Goal: Find specific page/section: Find specific page/section

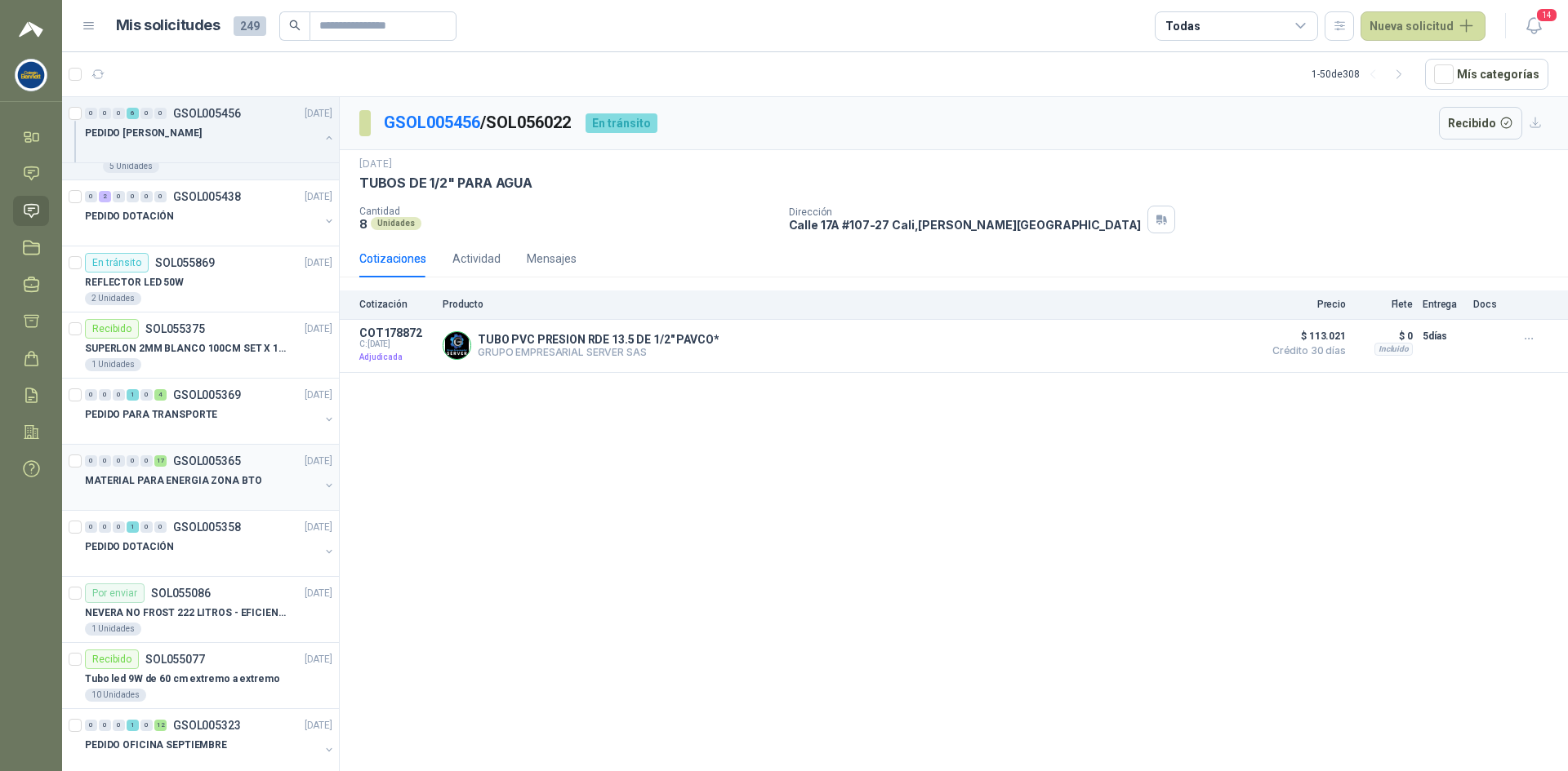
scroll to position [408, 0]
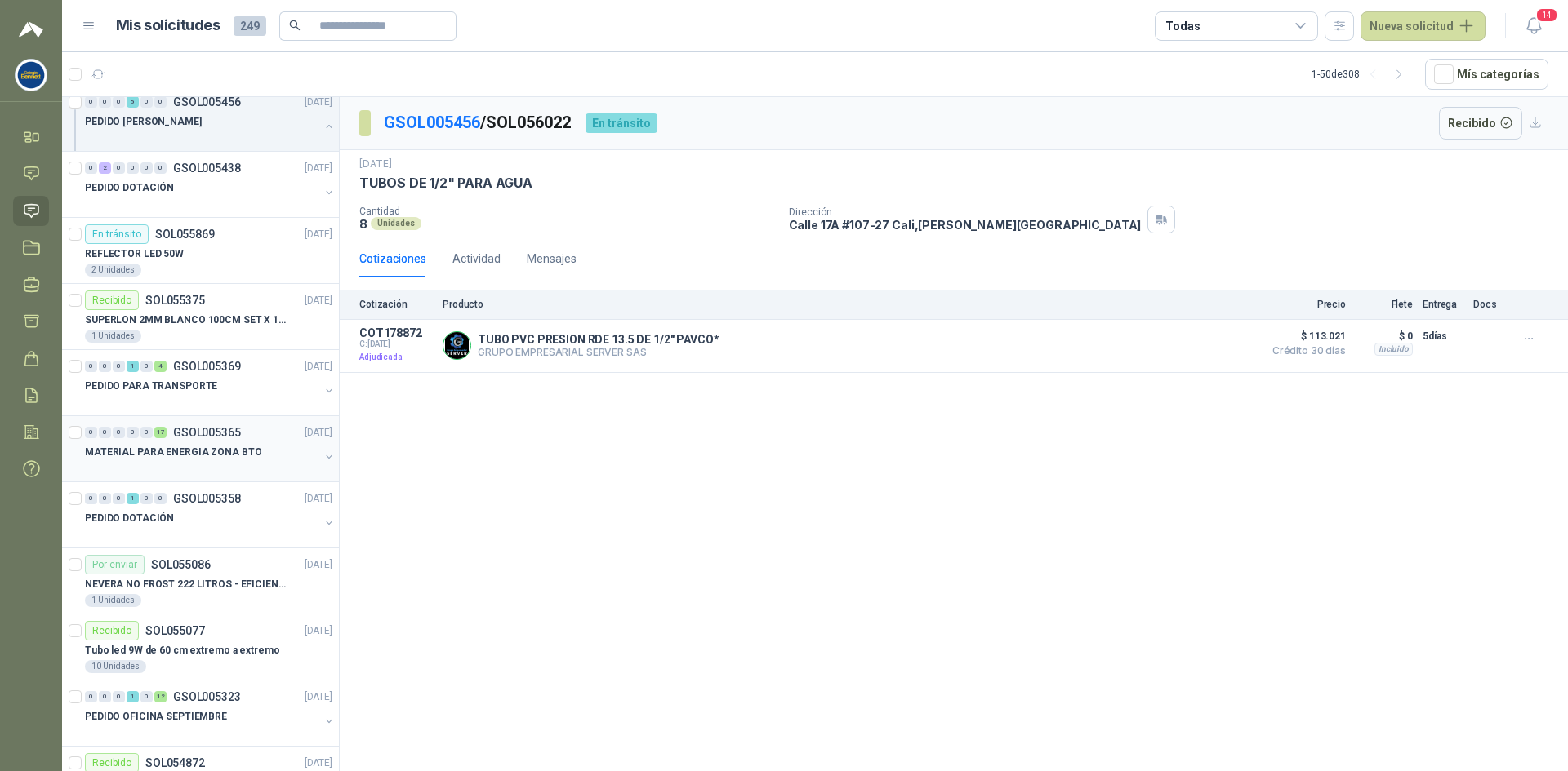
click at [264, 451] on div "MATERIAL PARA ENERGIA ZONA BTO" at bounding box center [201, 452] width 234 height 19
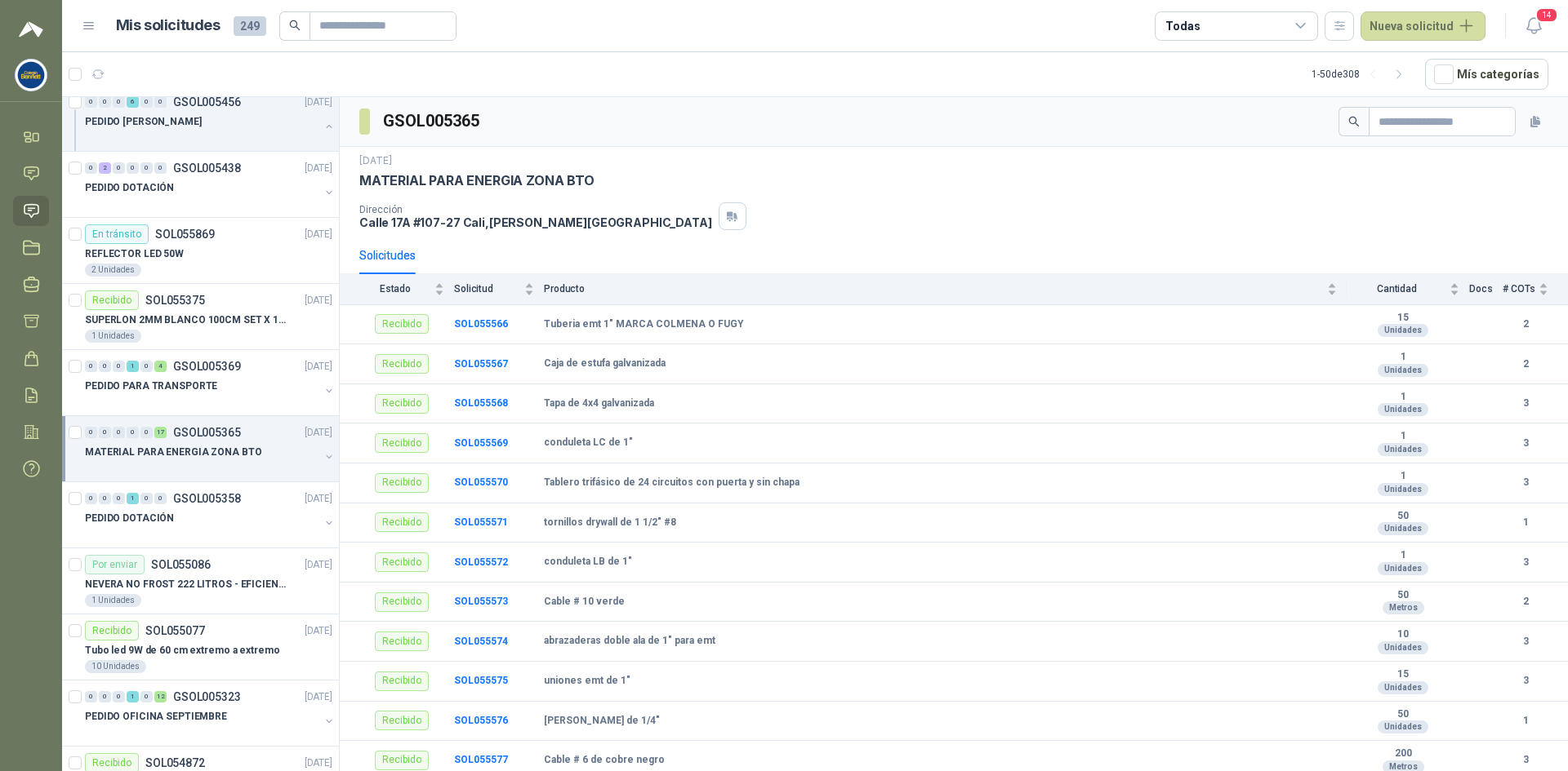
click at [322, 457] on button "button" at bounding box center [329, 457] width 13 height 13
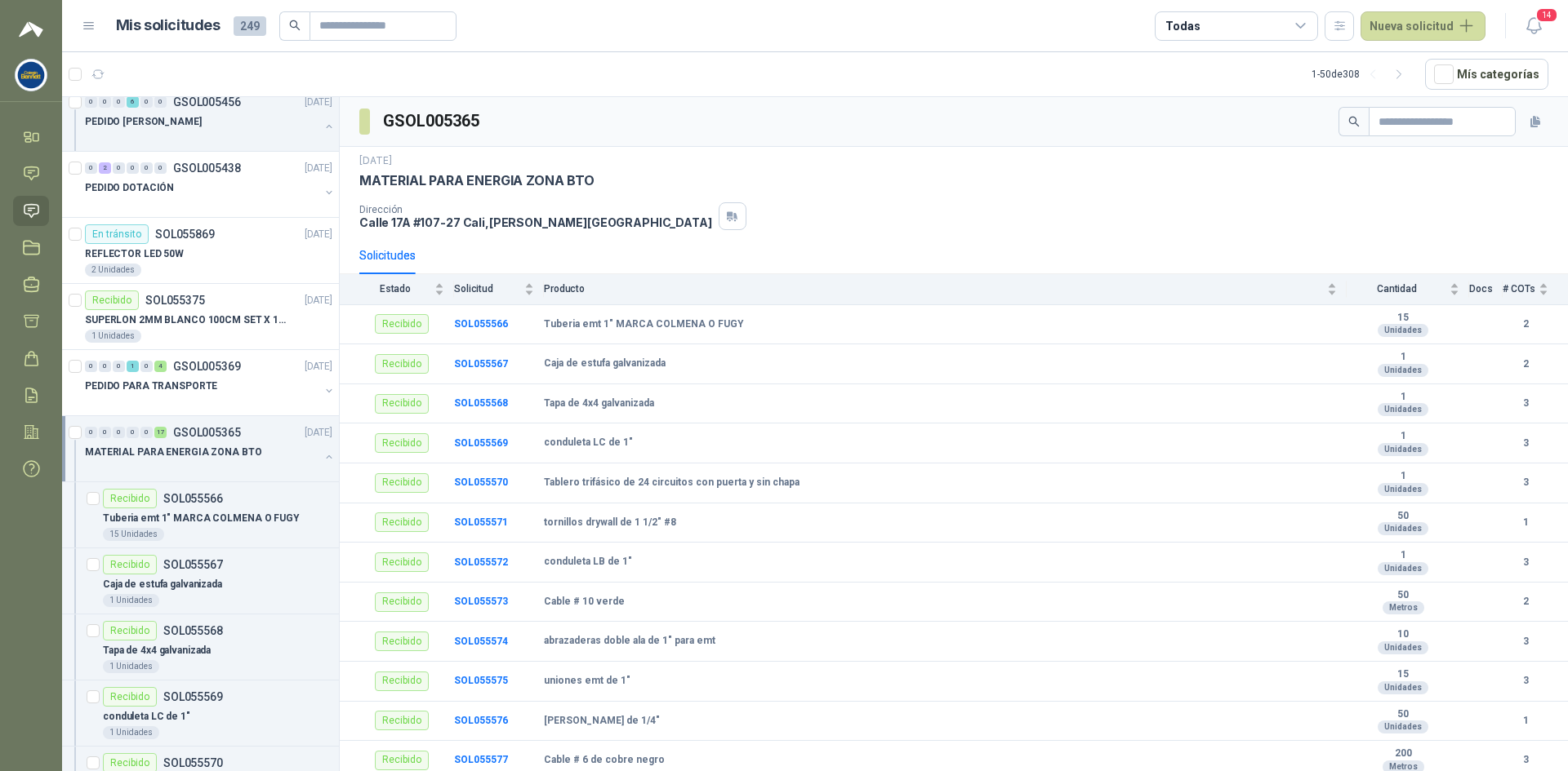
scroll to position [6, 0]
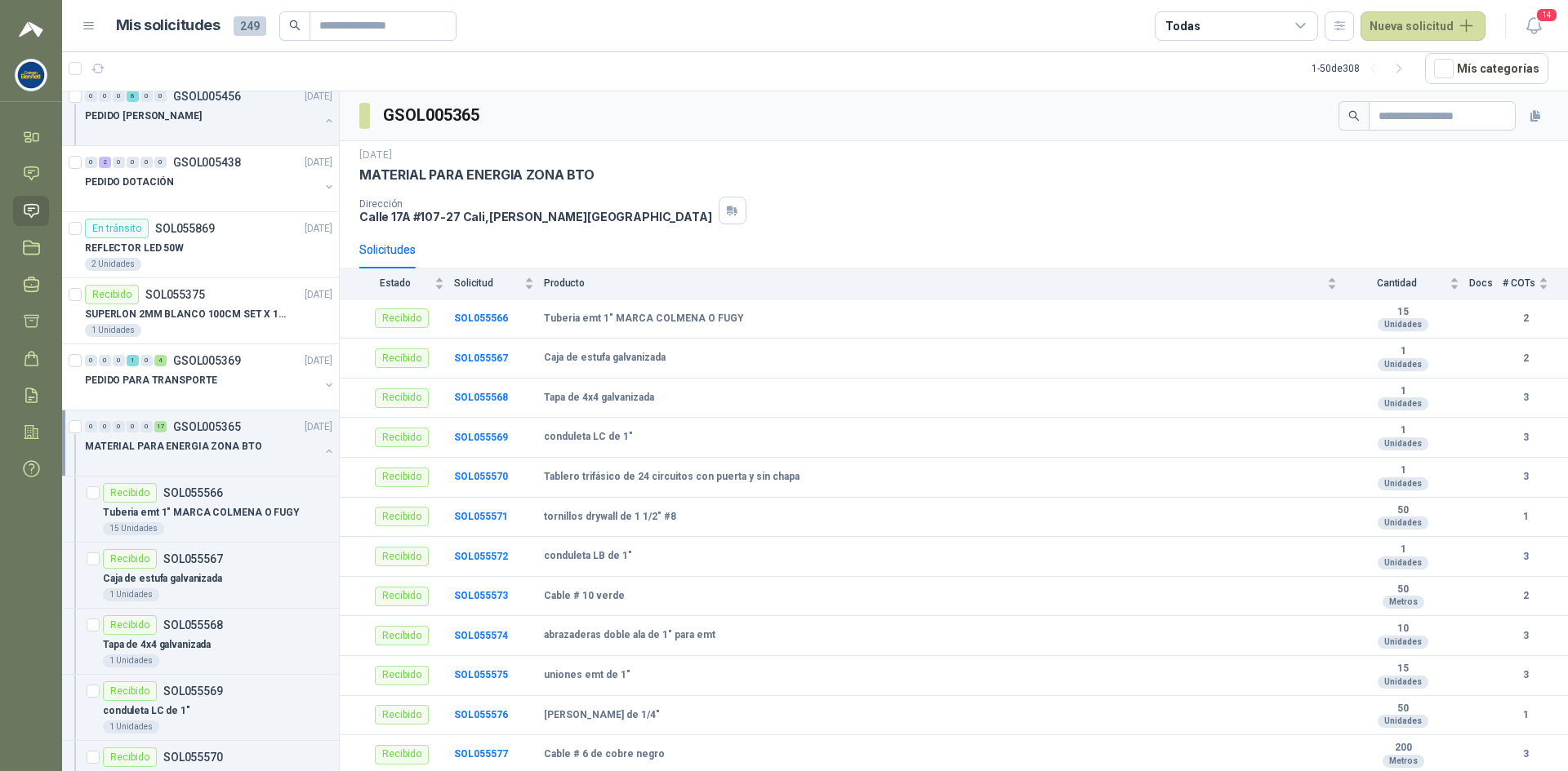
click at [309, 443] on div "MATERIAL PARA ENERGIA ZONA BTO" at bounding box center [210, 453] width 251 height 32
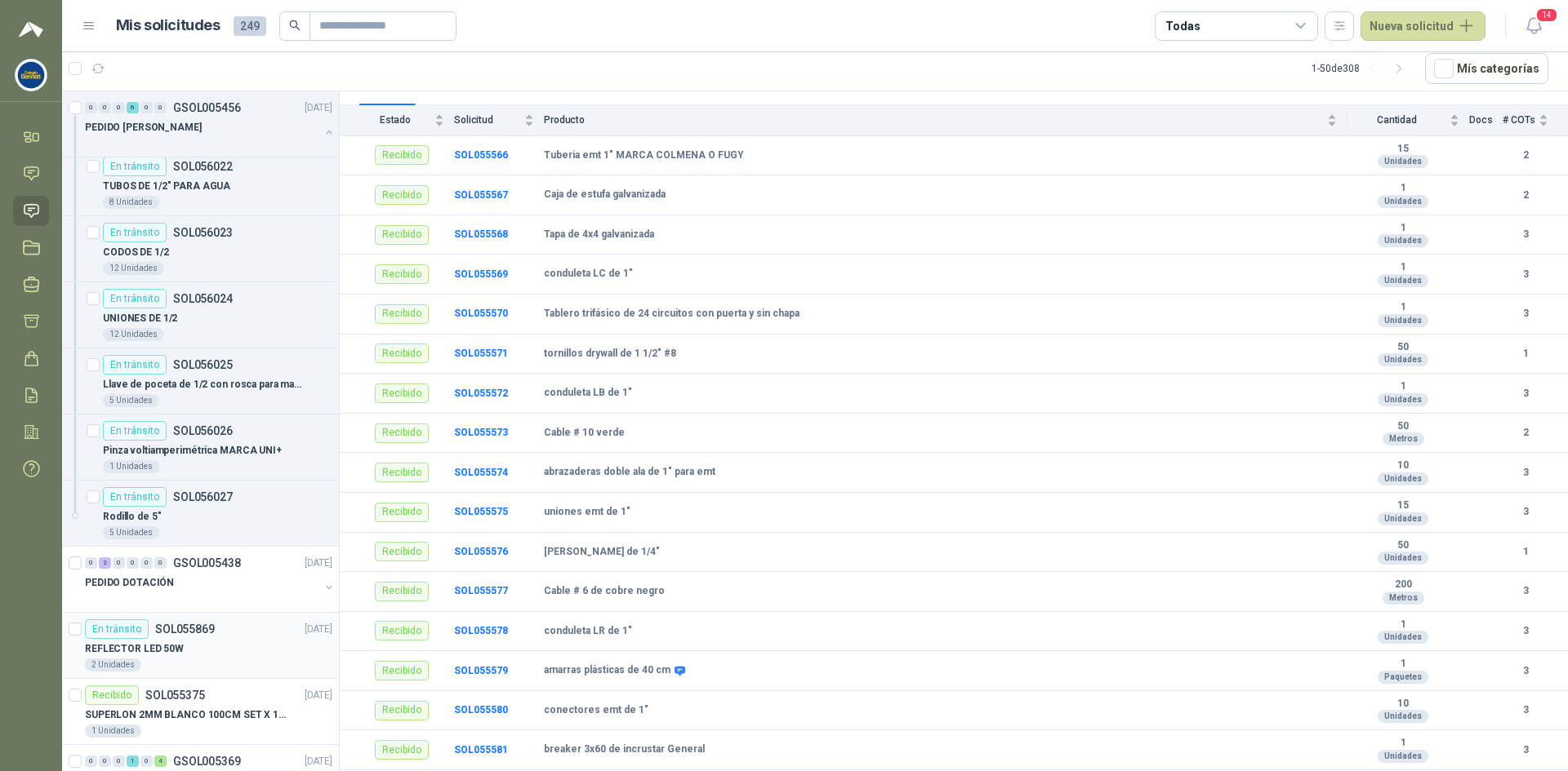
scroll to position [0, 0]
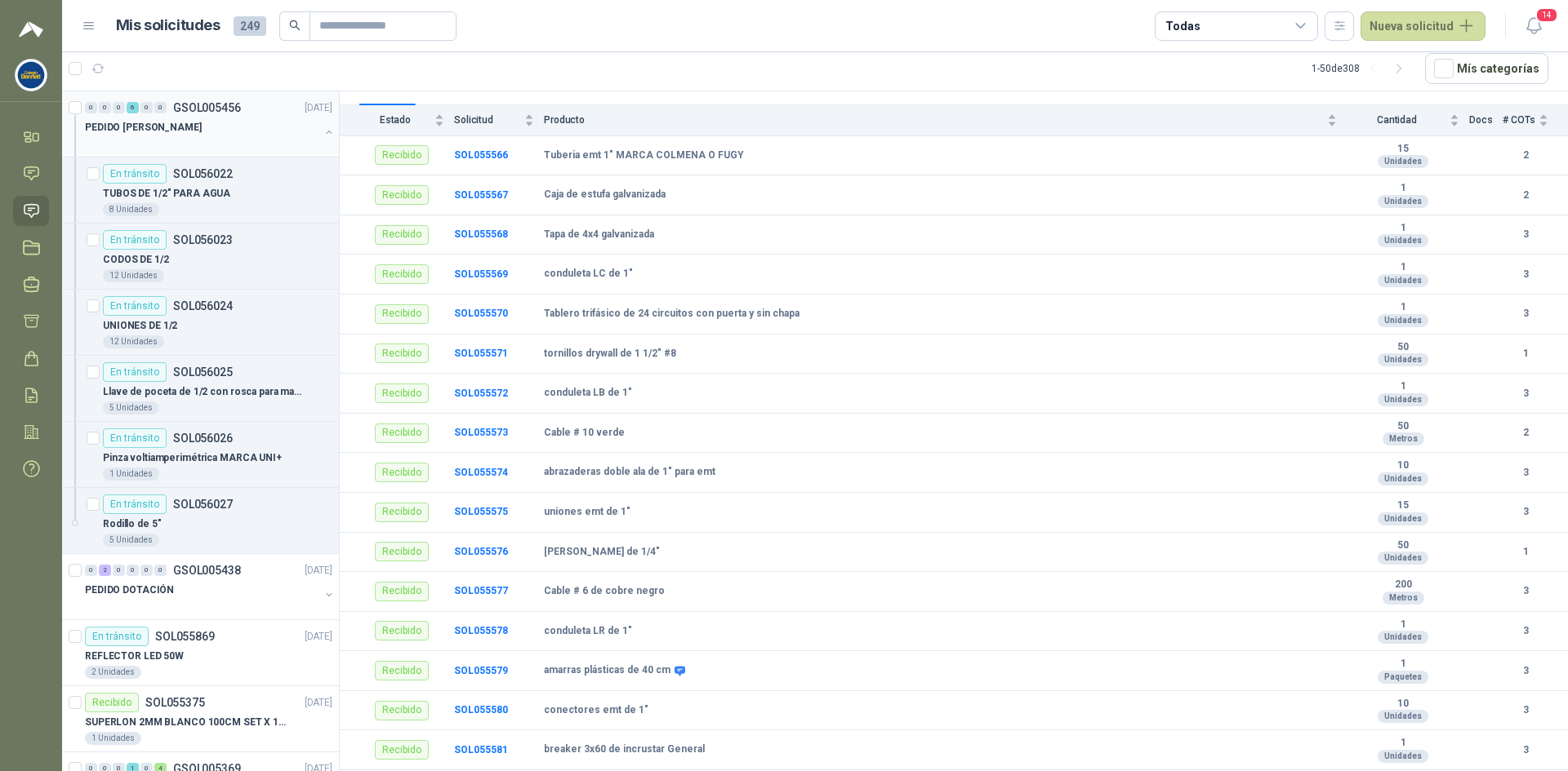
click at [234, 122] on div "PEDIDO [PERSON_NAME]" at bounding box center [201, 127] width 234 height 19
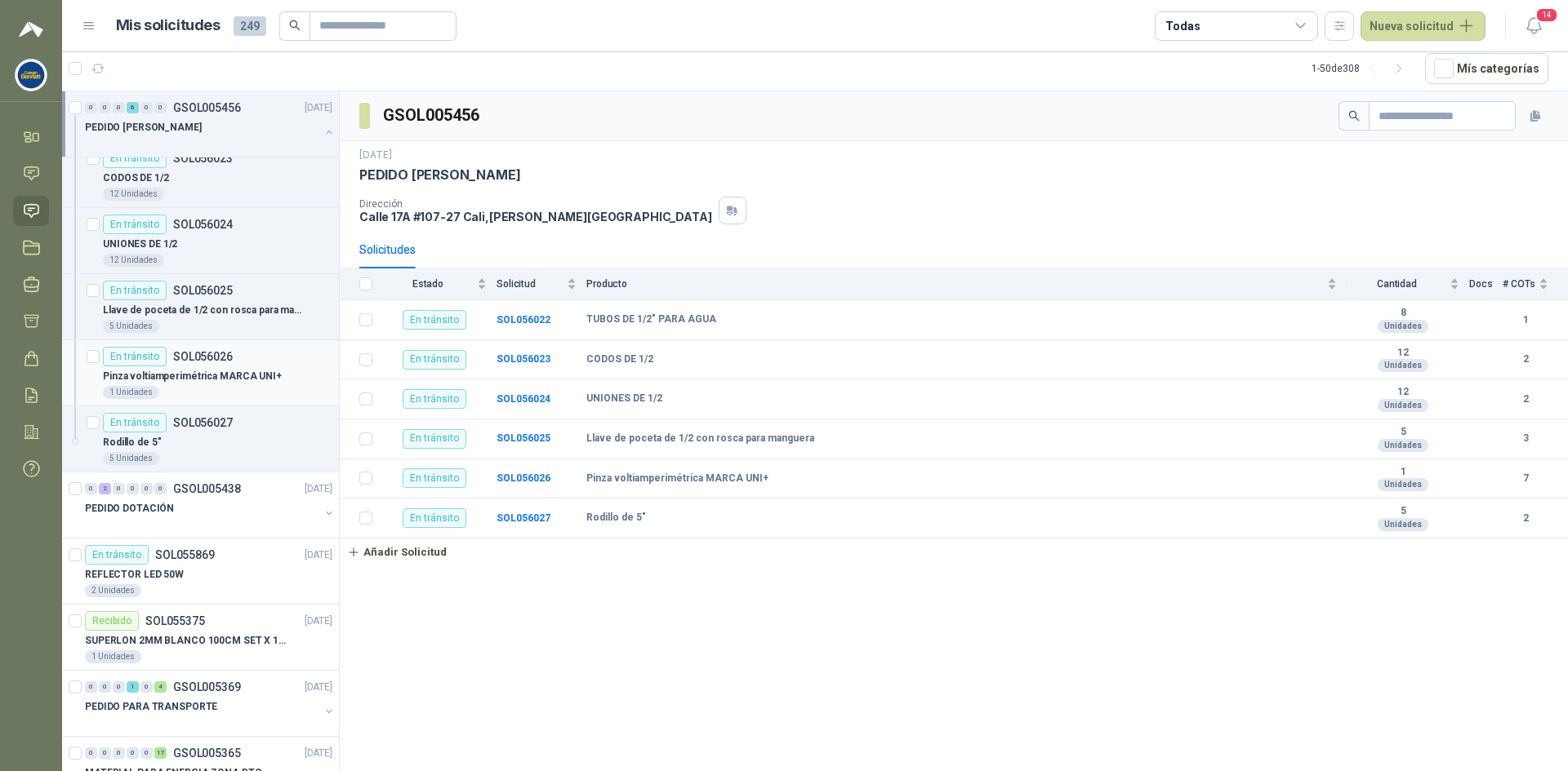
scroll to position [163, 0]
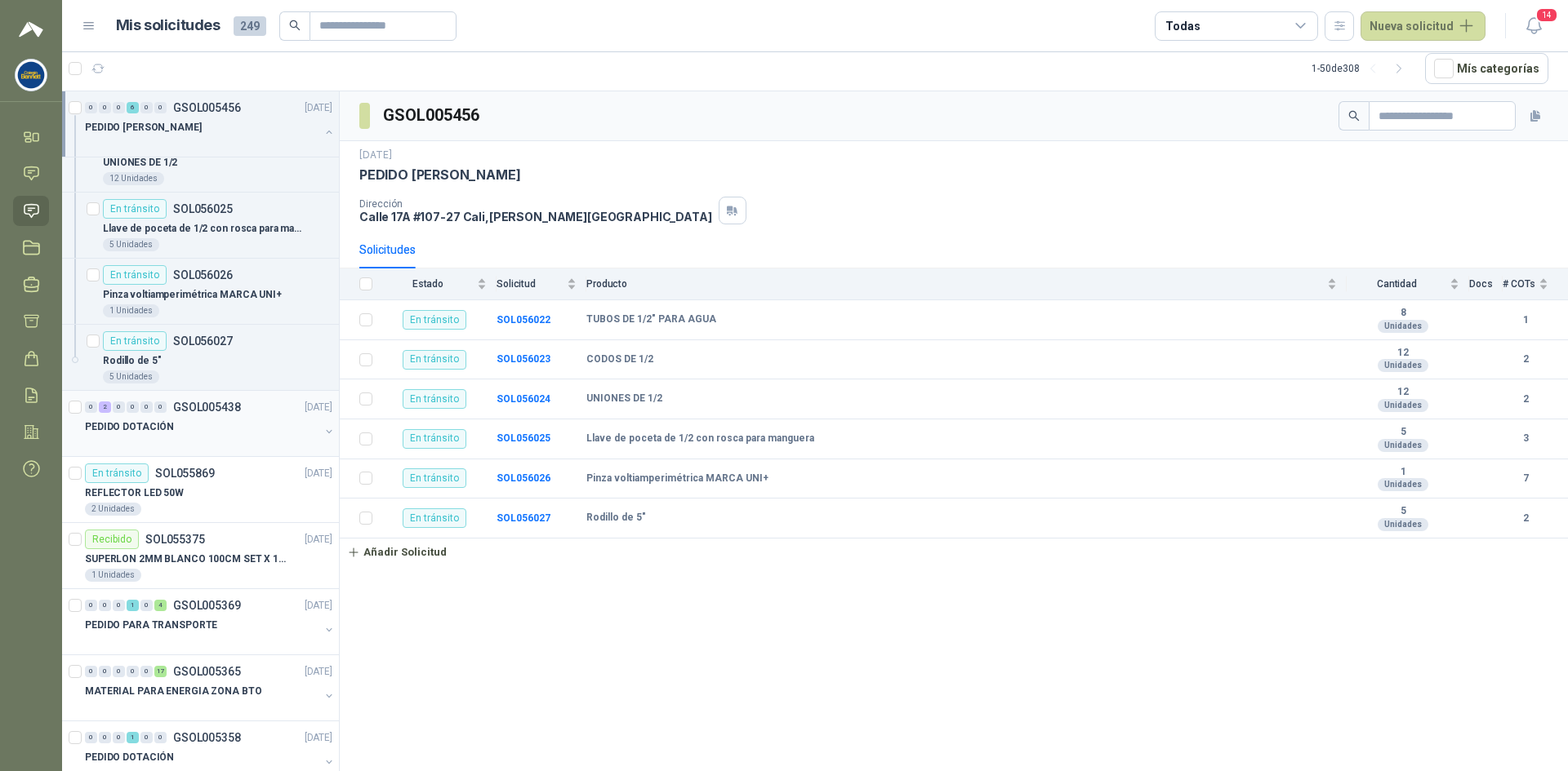
click at [216, 423] on div "PEDIDO DOTACIÓN" at bounding box center [201, 426] width 234 height 19
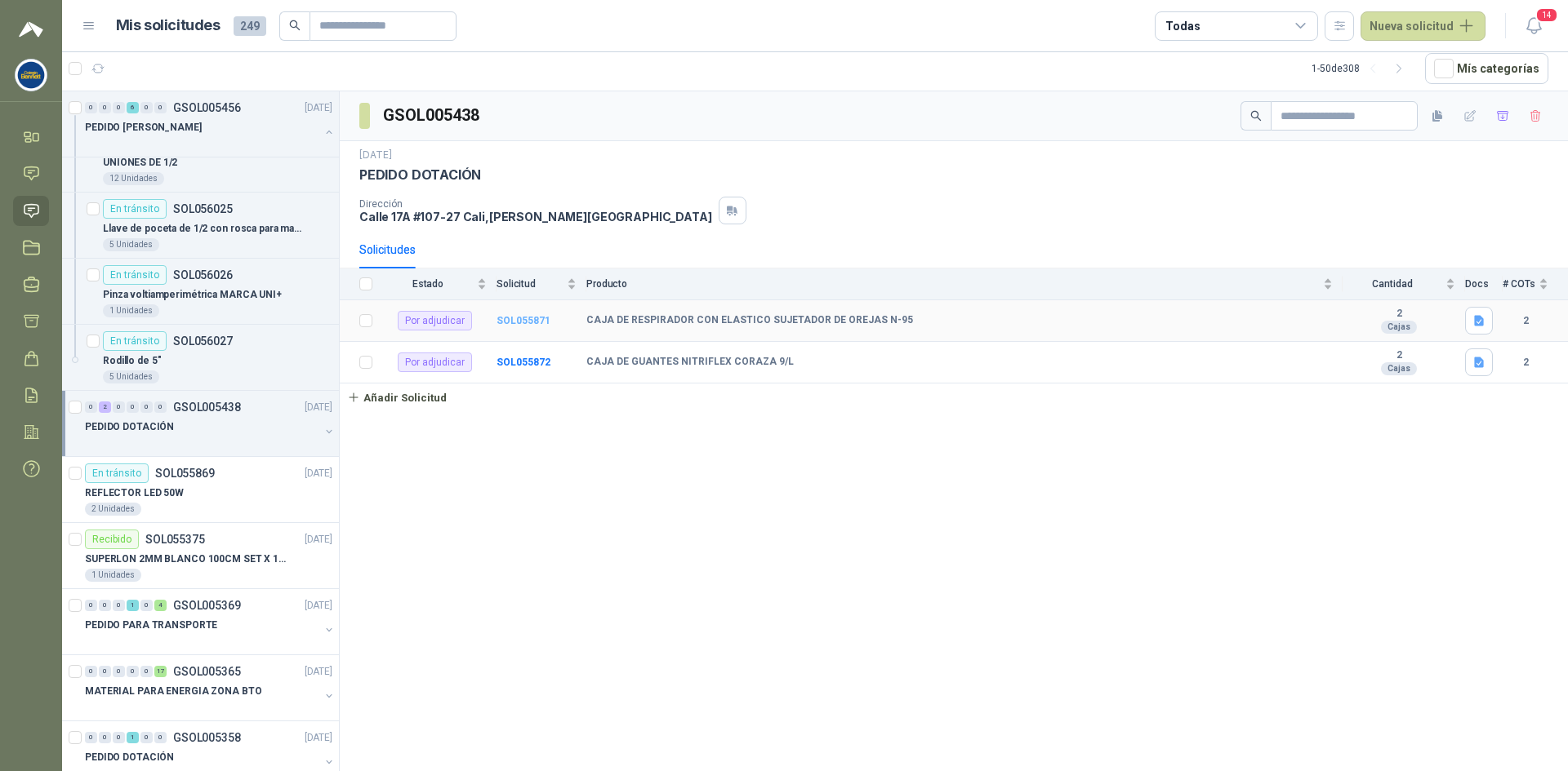
click at [534, 315] on b "SOL055871" at bounding box center [524, 321] width 54 height 11
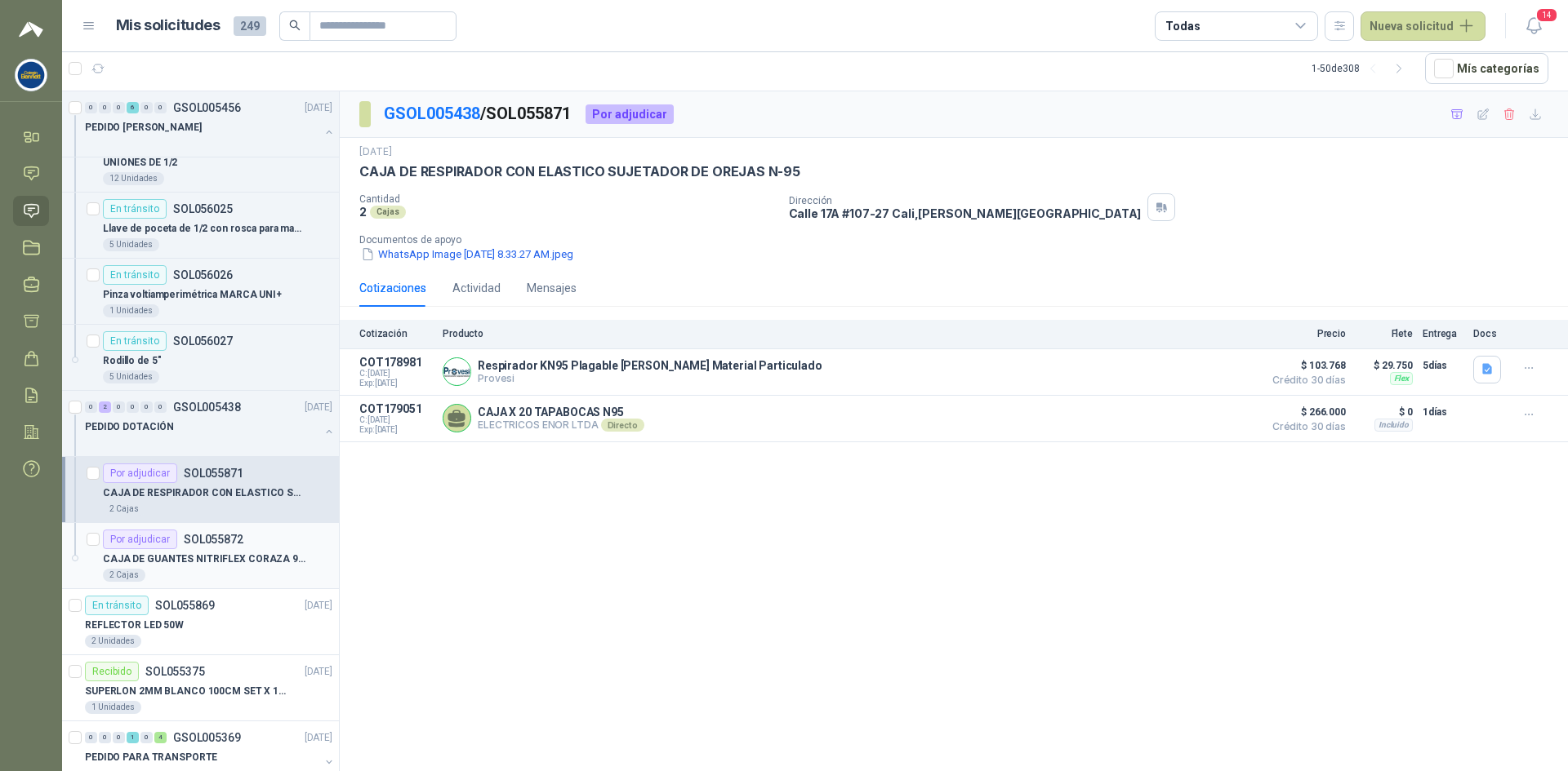
click at [194, 539] on p "SOL055872" at bounding box center [214, 539] width 59 height 11
